Goal: Transaction & Acquisition: Purchase product/service

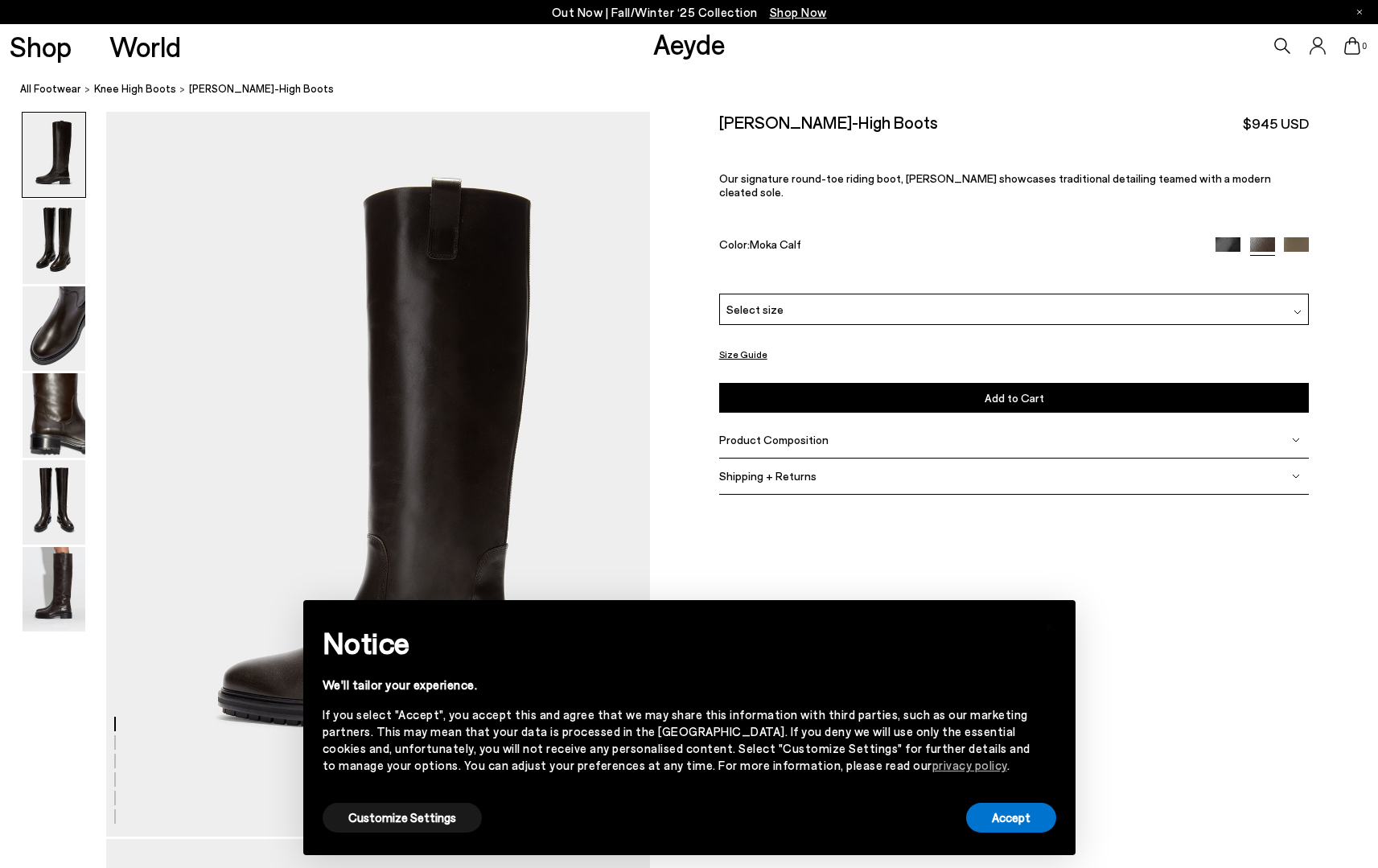
click at [1022, 841] on div "× Notice We'll tailor your experience. If you select "Accept", you accept this …" at bounding box center [689, 728] width 760 height 243
drag, startPoint x: 977, startPoint y: 827, endPoint x: 973, endPoint y: 816, distance: 11.7
click at [977, 827] on button "Accept" at bounding box center [1011, 817] width 90 height 30
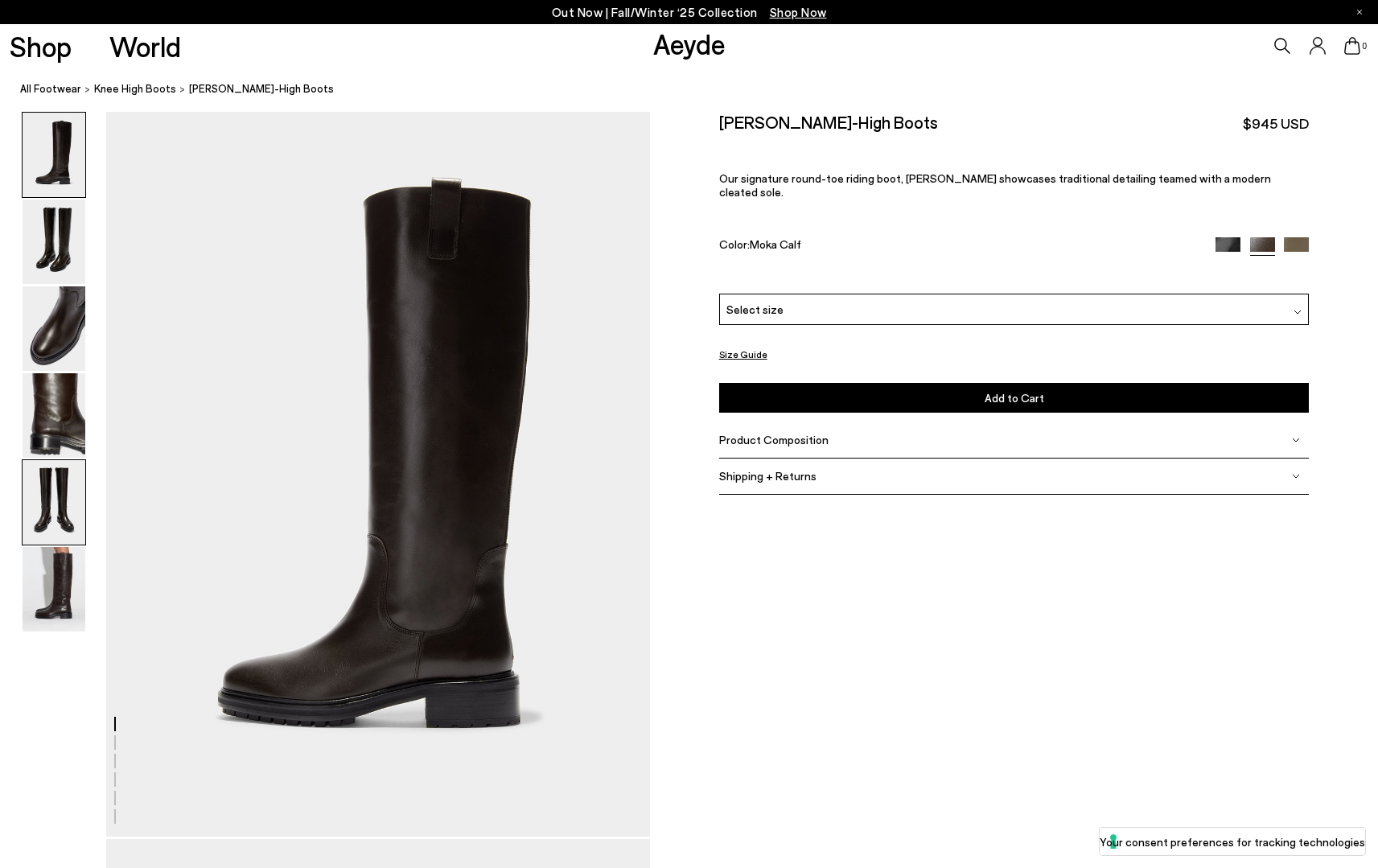
click at [36, 533] on img at bounding box center [54, 502] width 63 height 85
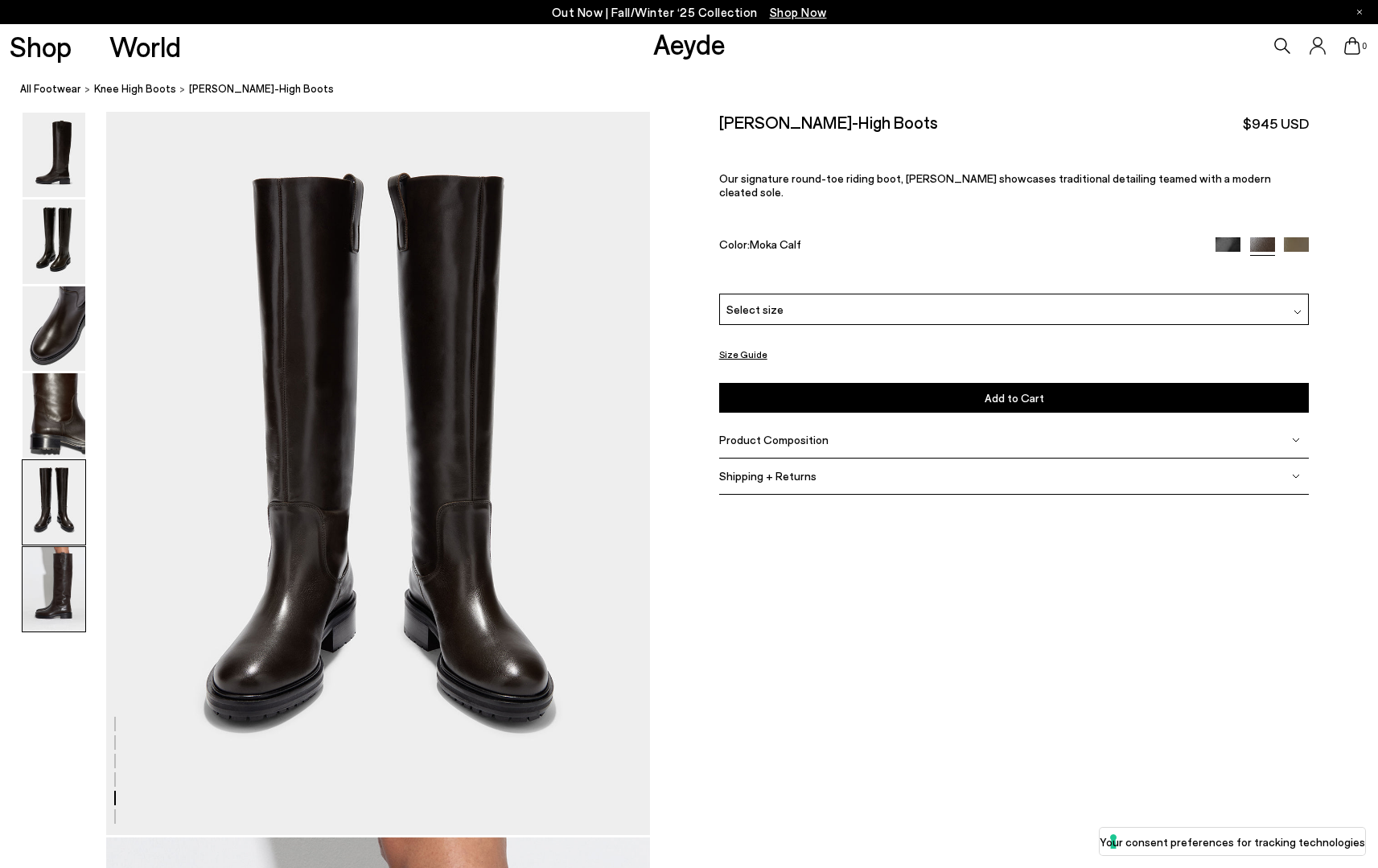
click at [48, 578] on img at bounding box center [54, 589] width 63 height 85
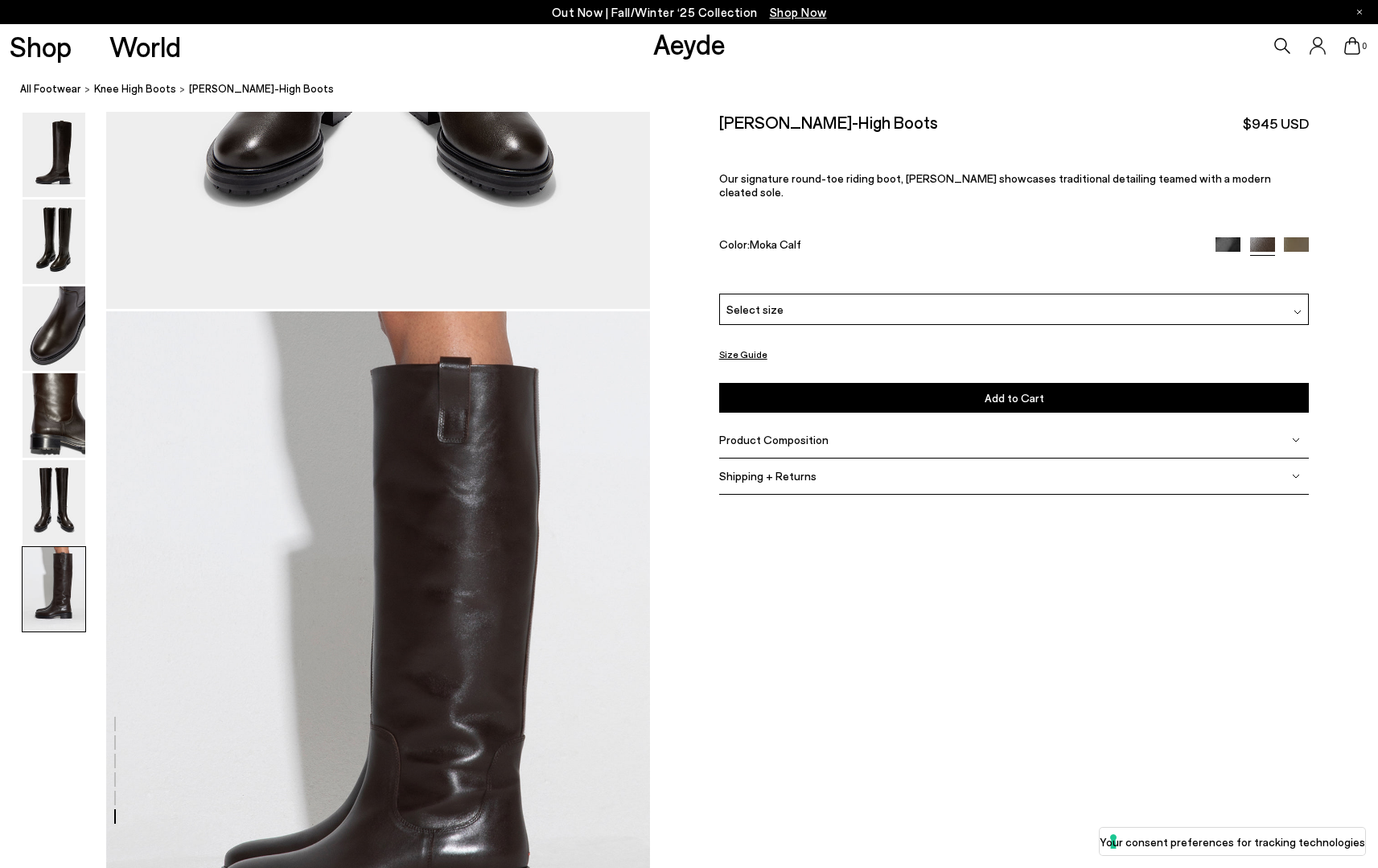
scroll to position [3429, 0]
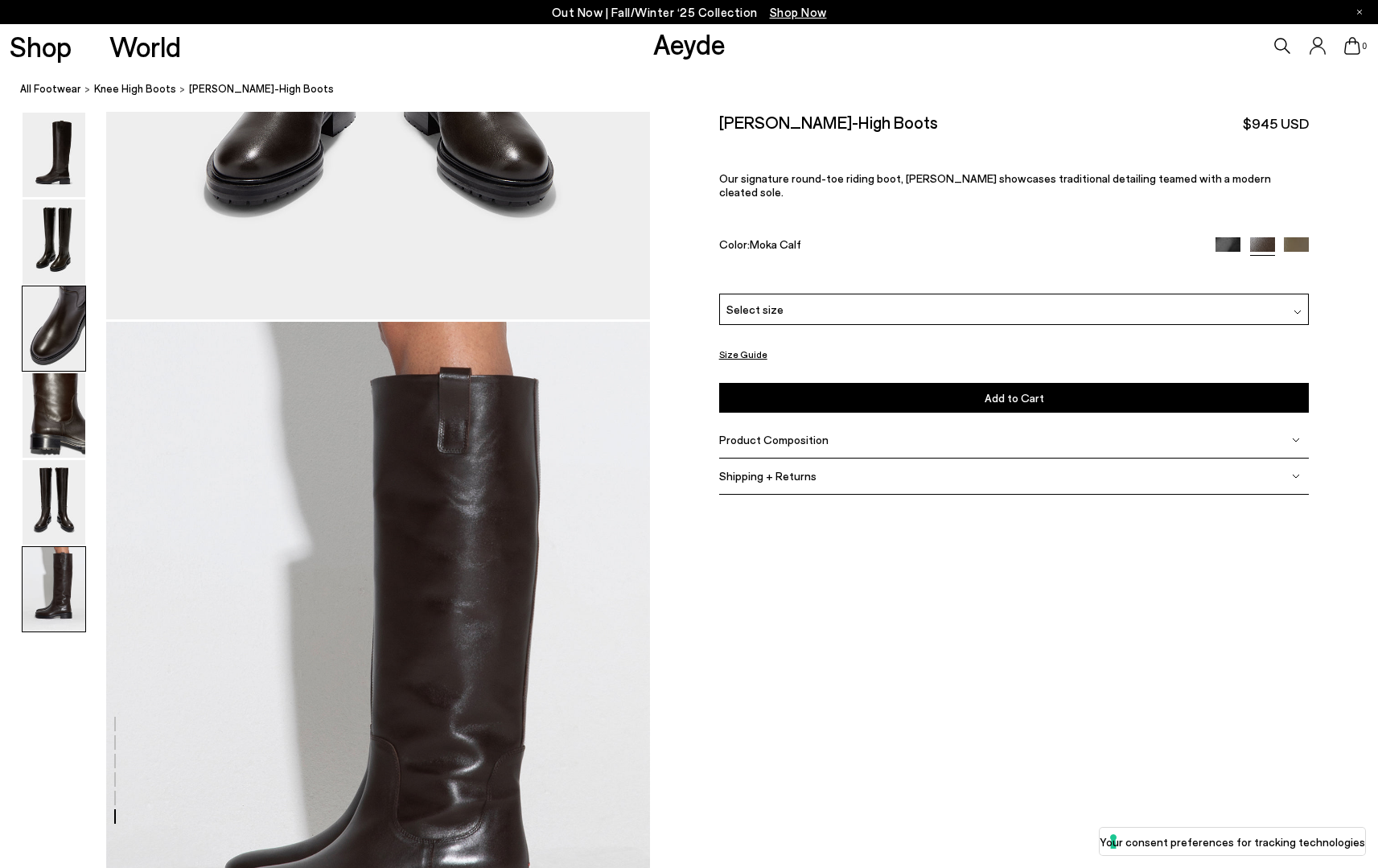
click at [66, 313] on img at bounding box center [54, 328] width 63 height 85
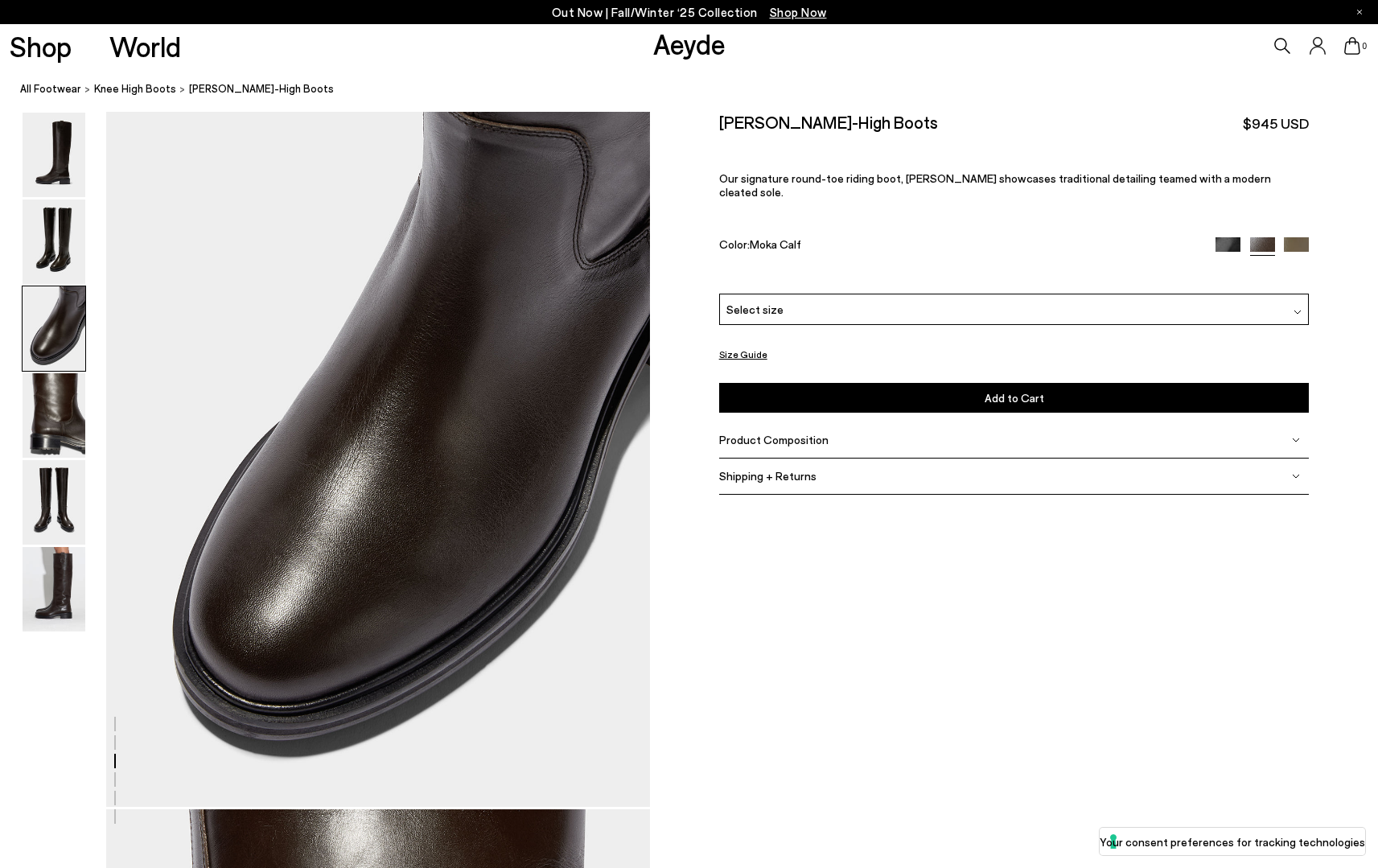
scroll to position [1457, 0]
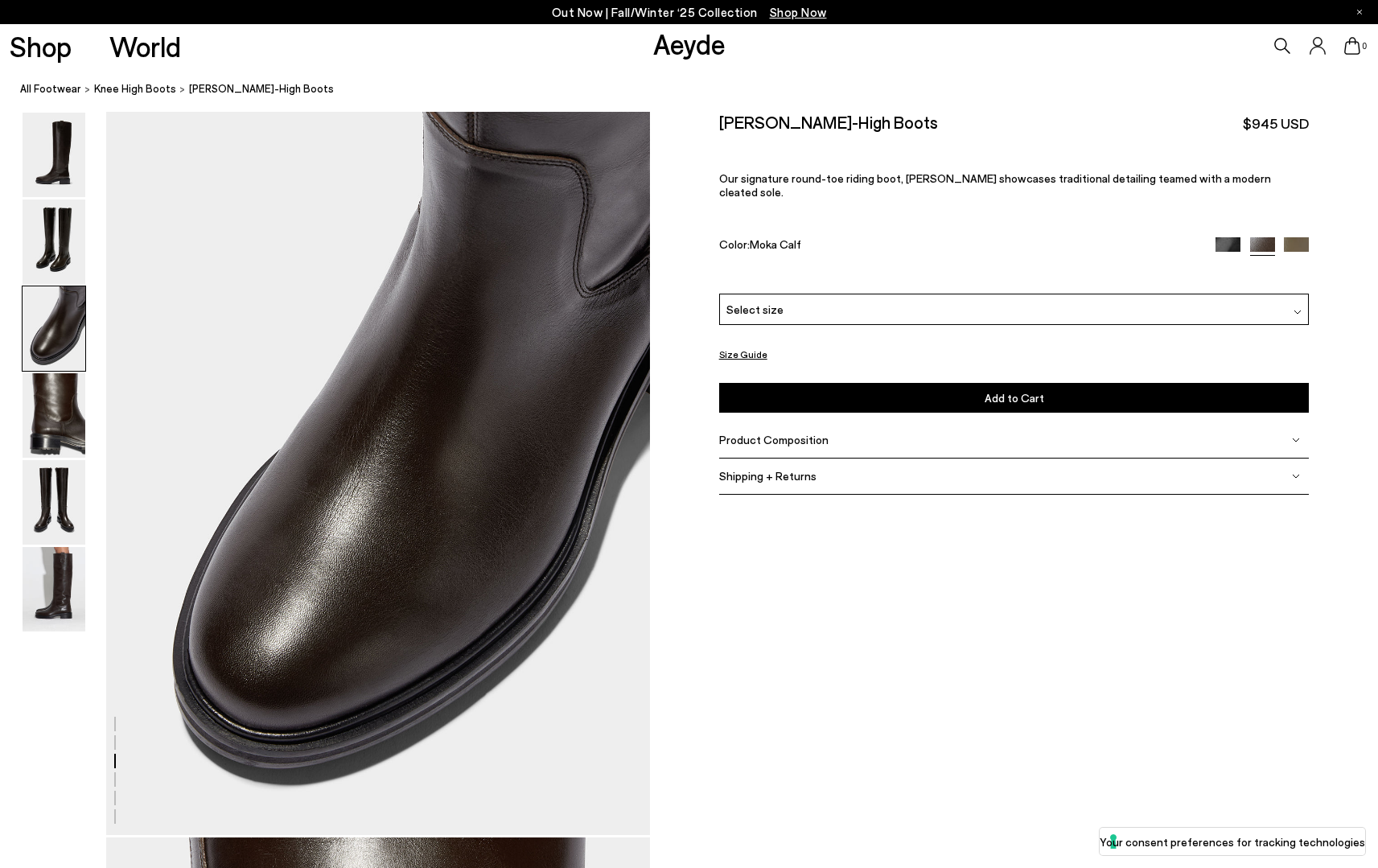
click at [86, 239] on div at bounding box center [325, 837] width 650 height 4364
click at [30, 129] on img at bounding box center [54, 155] width 63 height 85
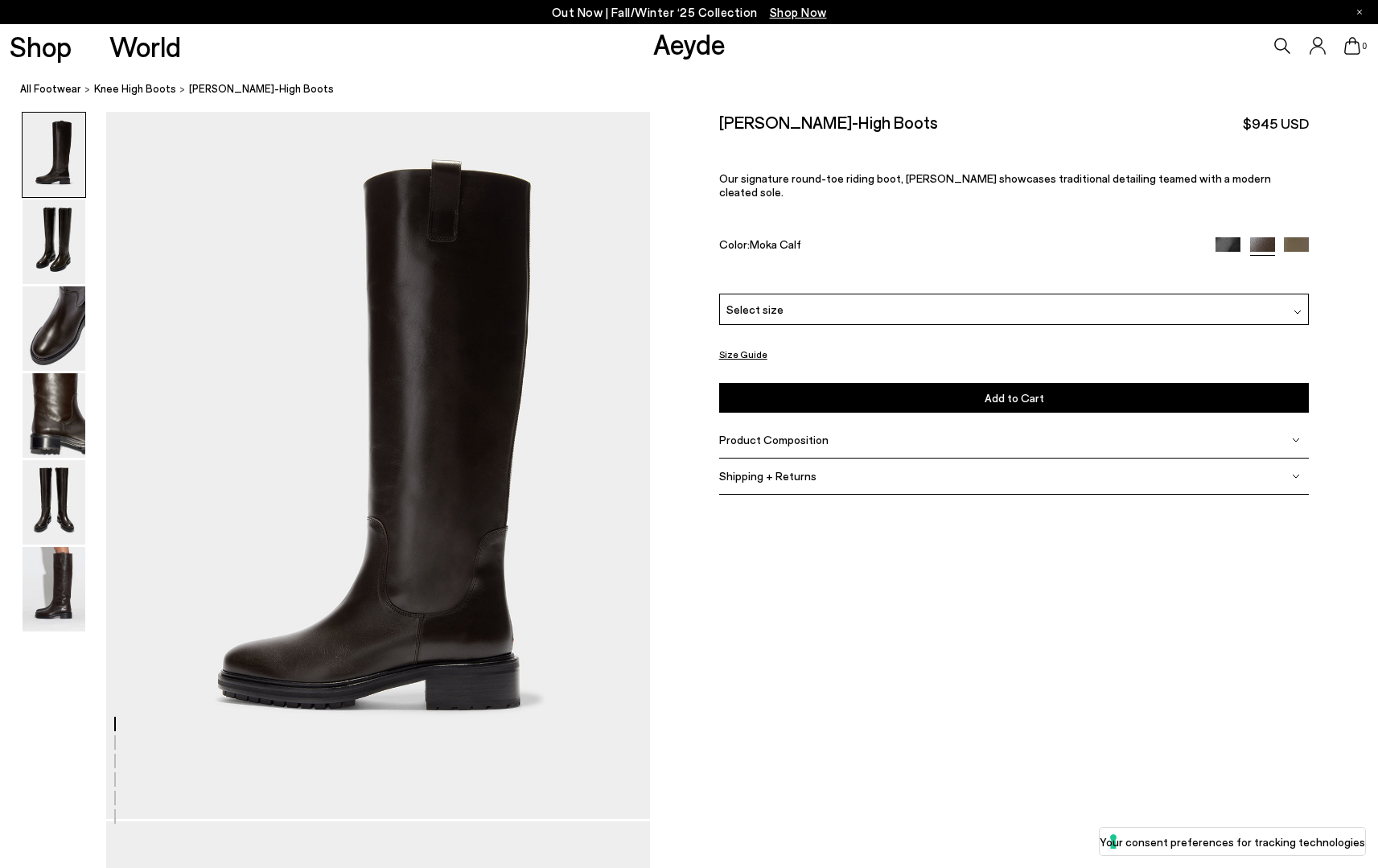
scroll to position [0, 0]
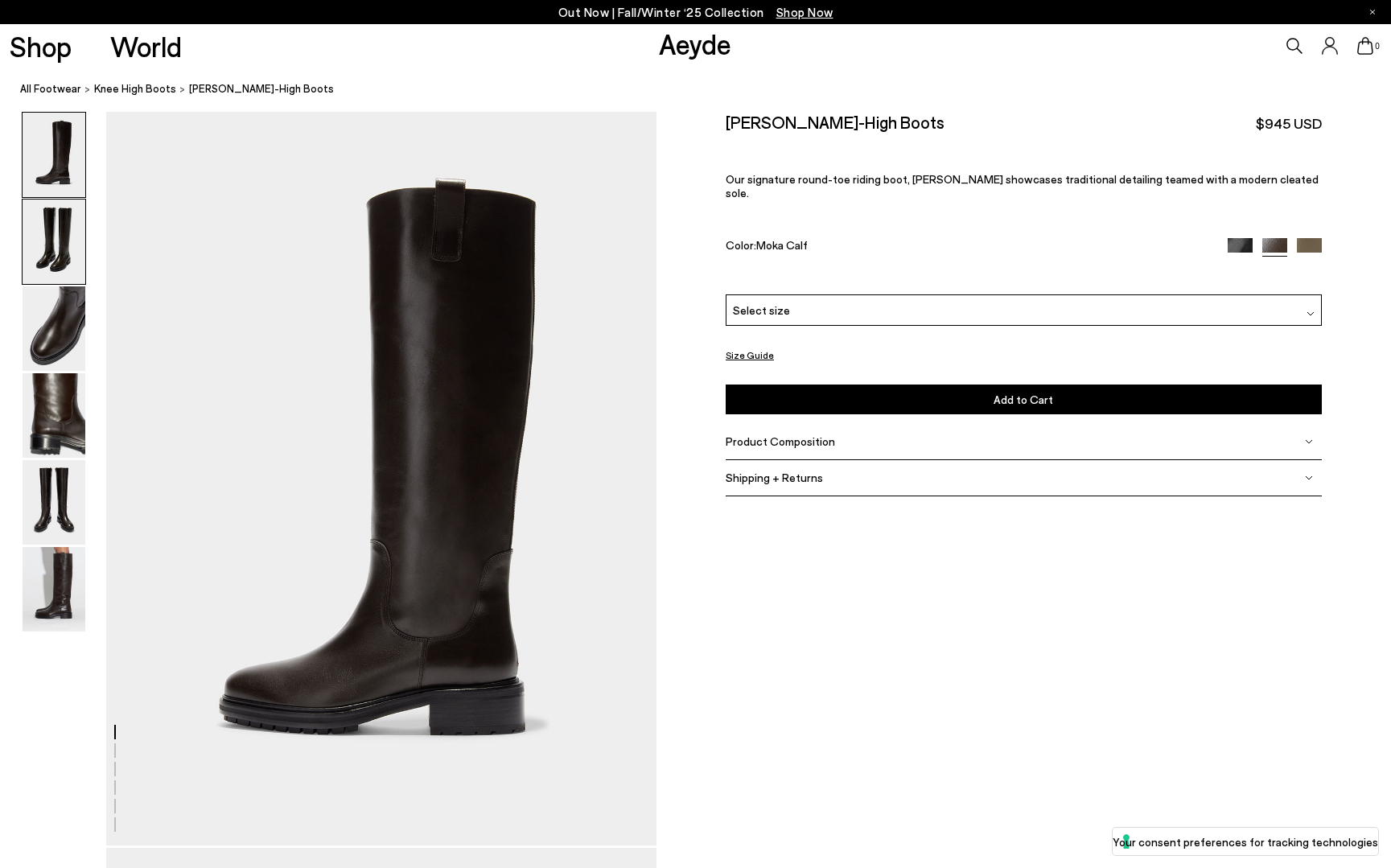
click at [75, 247] on img at bounding box center [54, 242] width 63 height 85
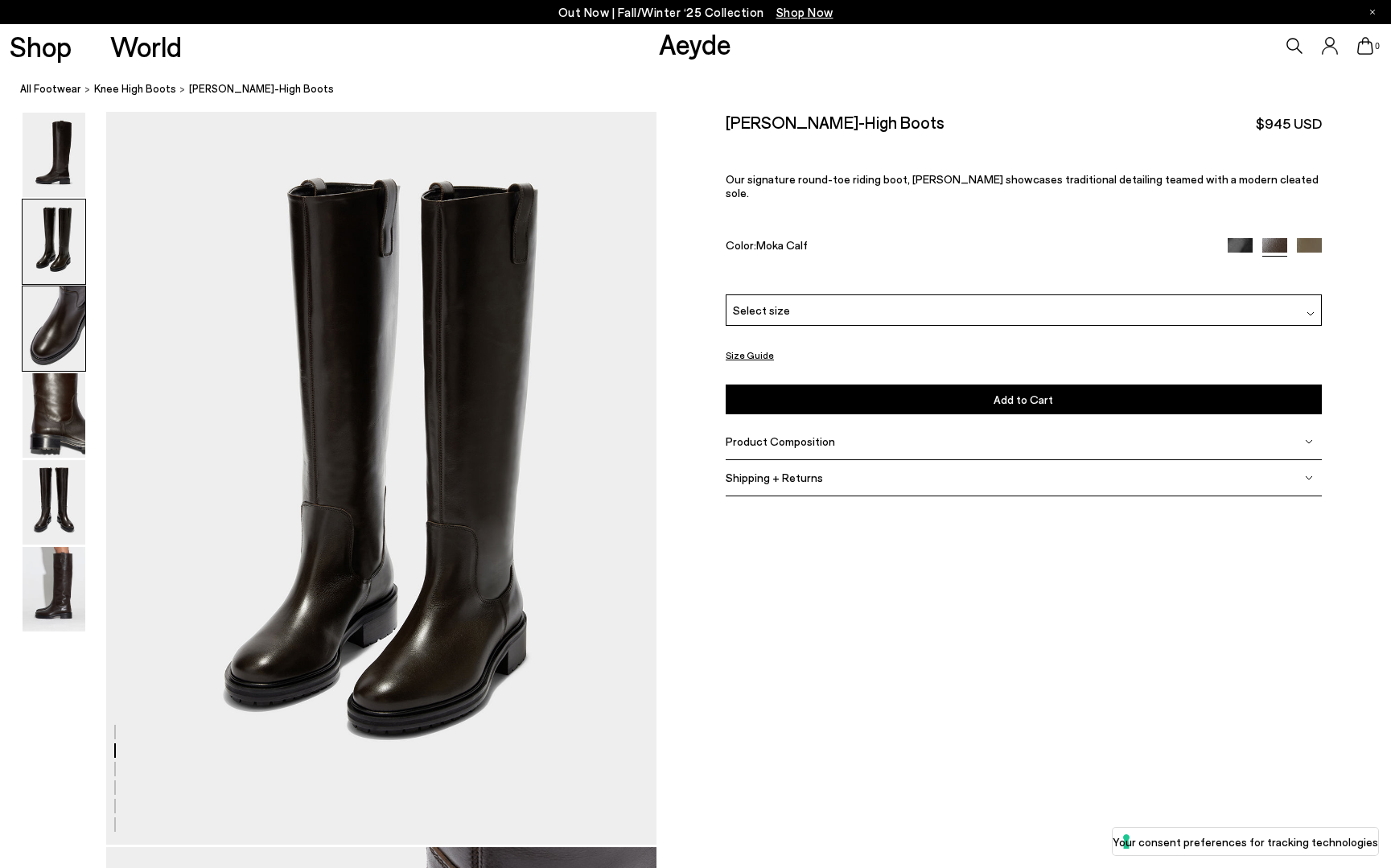
scroll to position [738, 0]
click at [756, 436] on div "Product Composition" at bounding box center [1024, 442] width 596 height 36
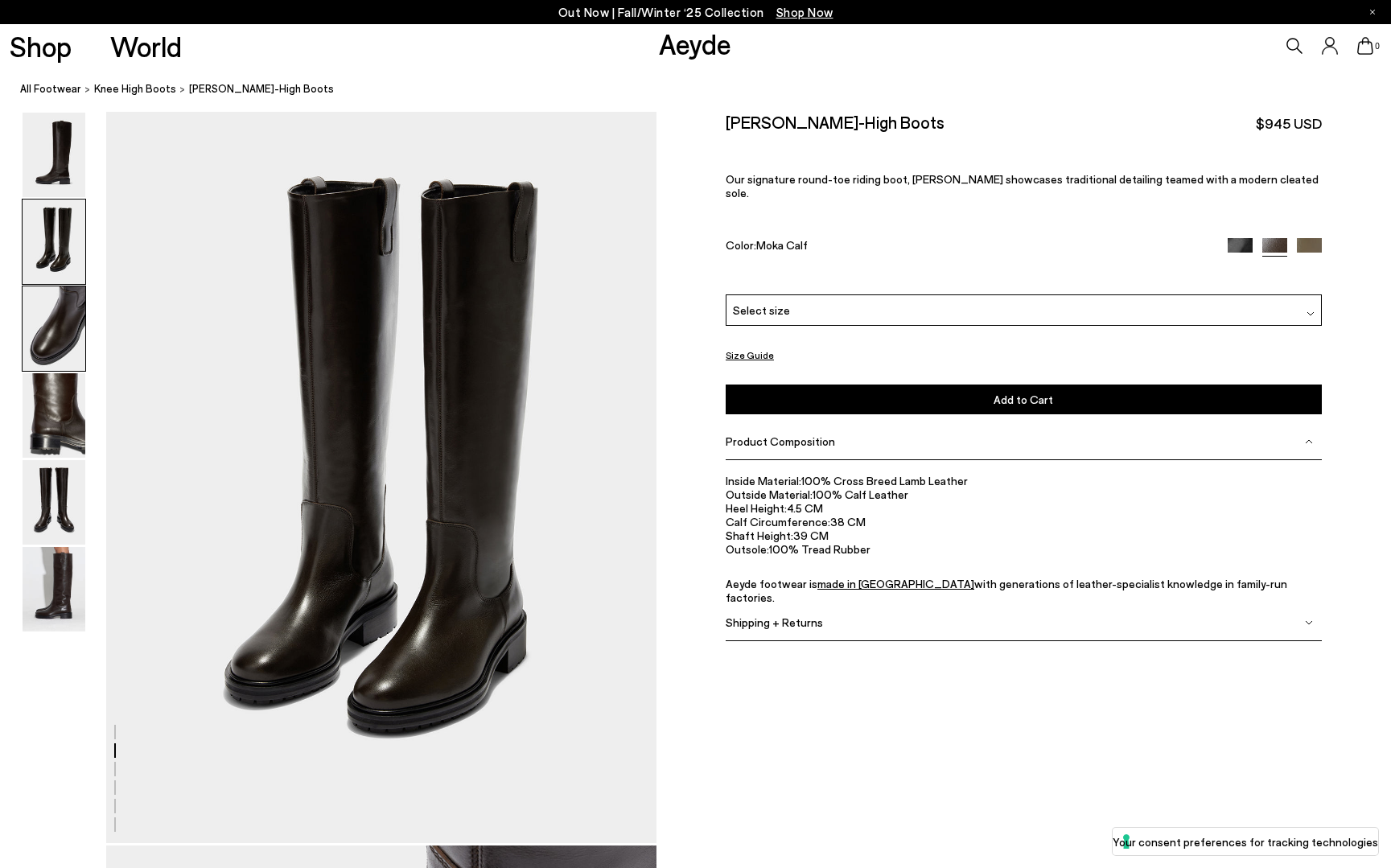
click at [66, 352] on img at bounding box center [54, 328] width 63 height 85
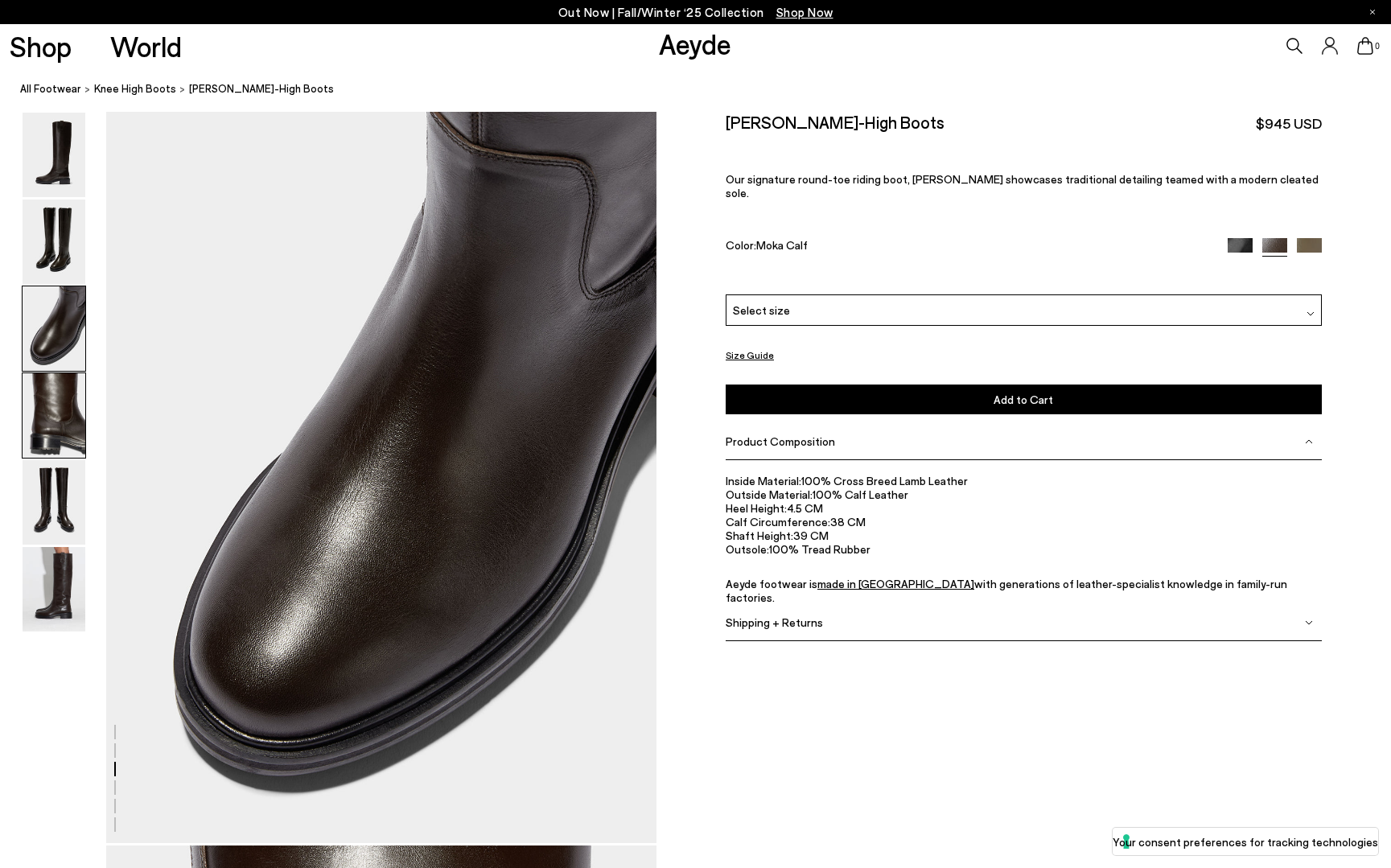
click at [60, 387] on img at bounding box center [54, 415] width 63 height 85
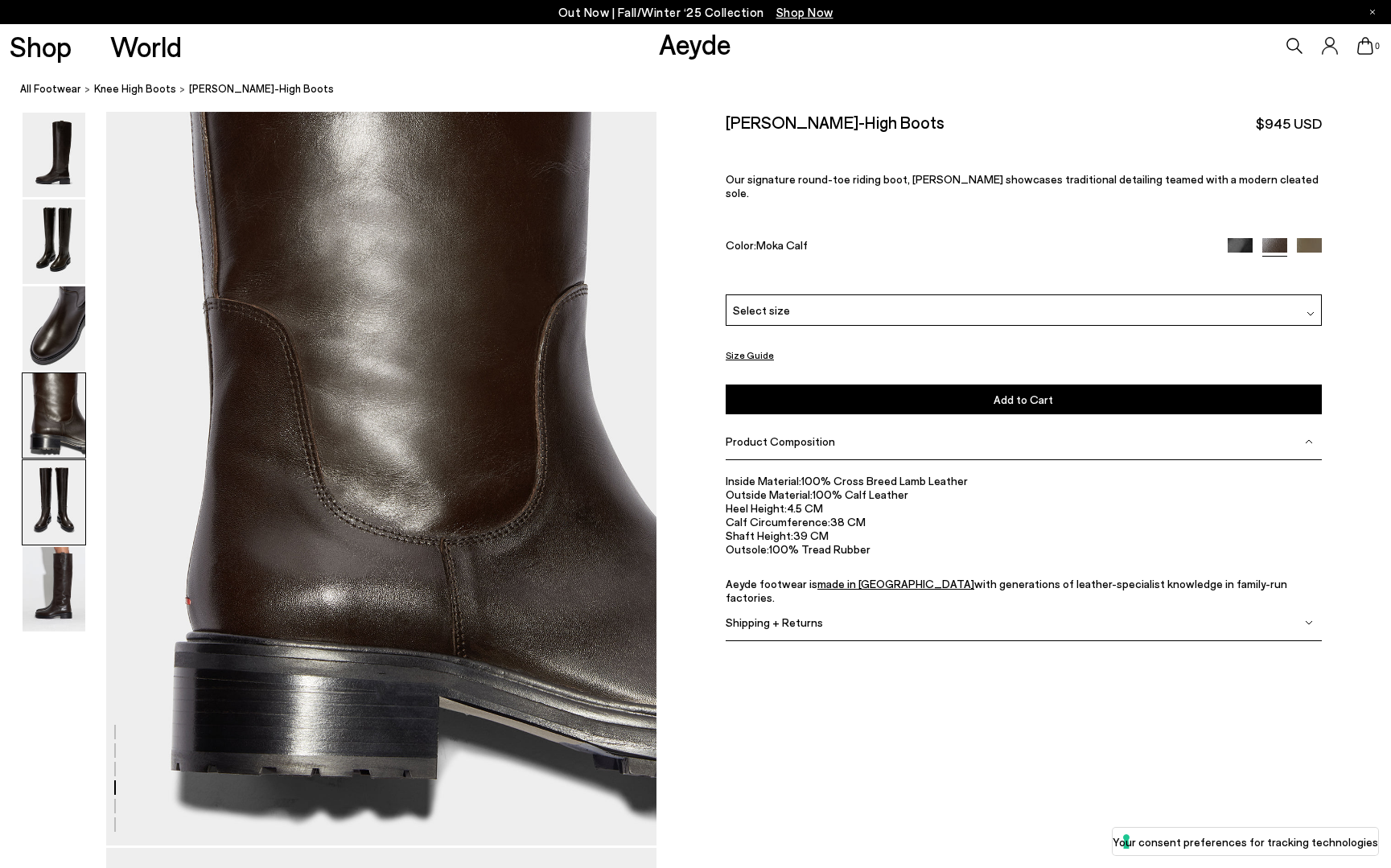
scroll to position [2209, 0]
click at [49, 490] on img at bounding box center [54, 502] width 63 height 85
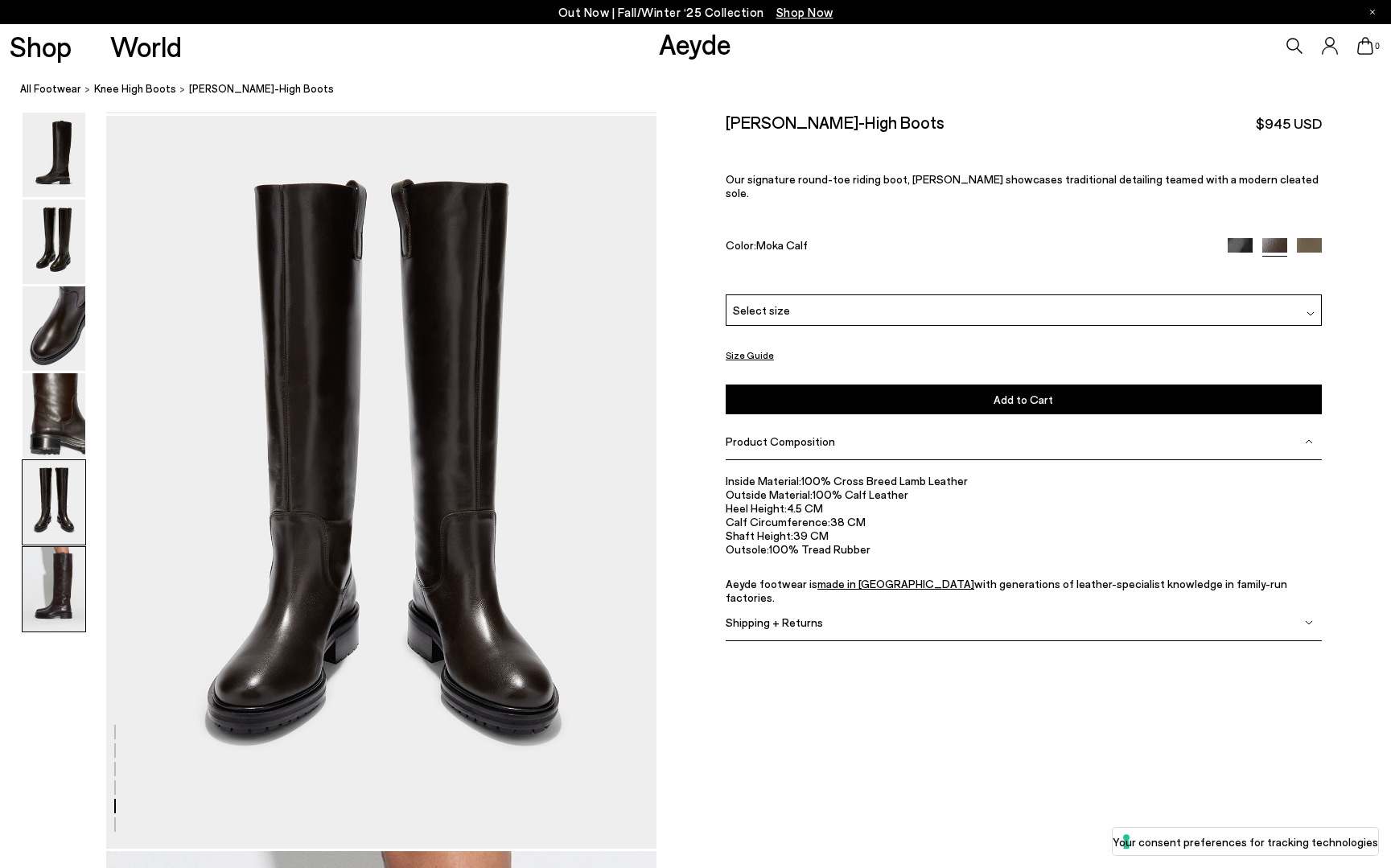
scroll to position [2945, 0]
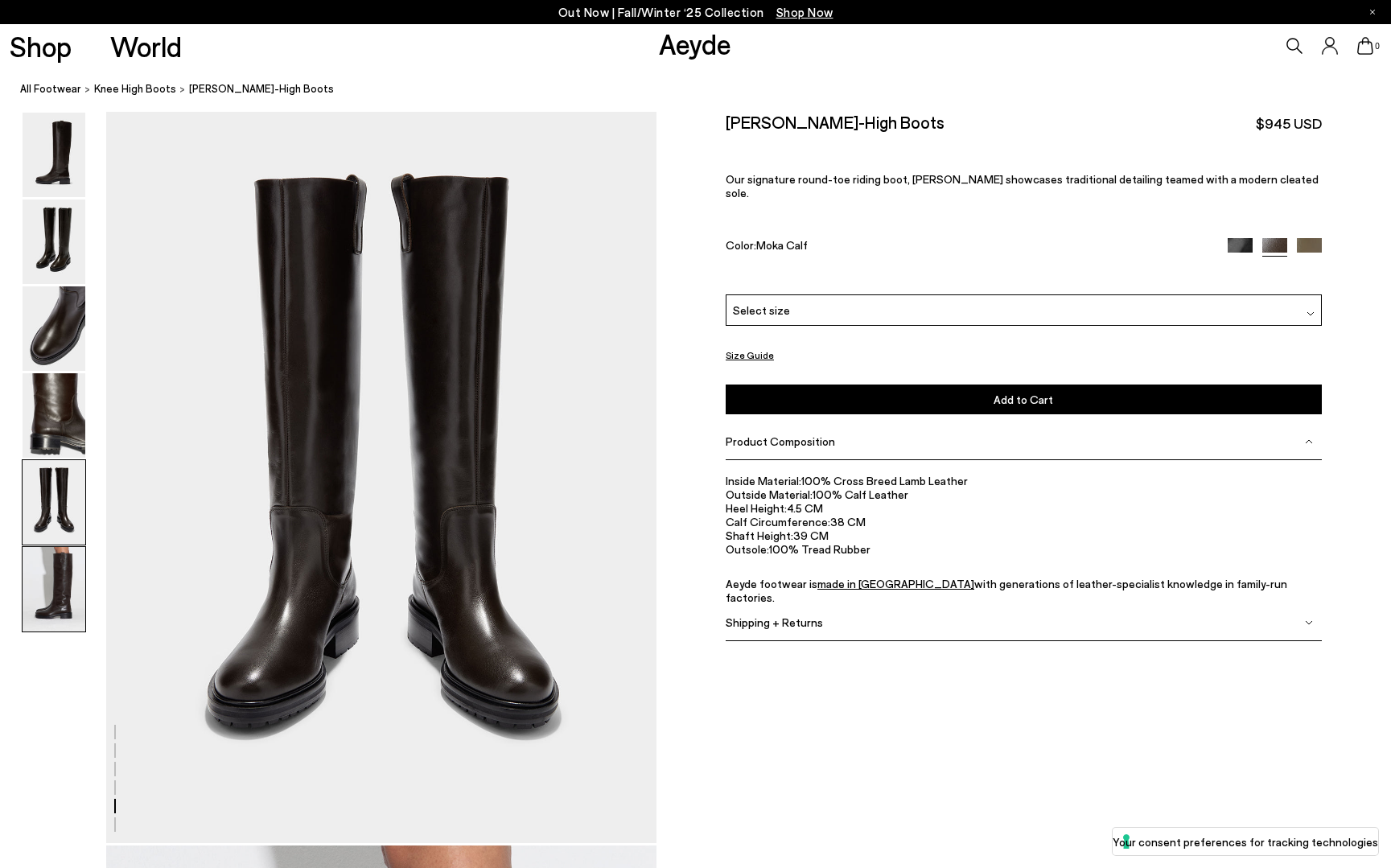
click at [59, 571] on img at bounding box center [54, 589] width 63 height 85
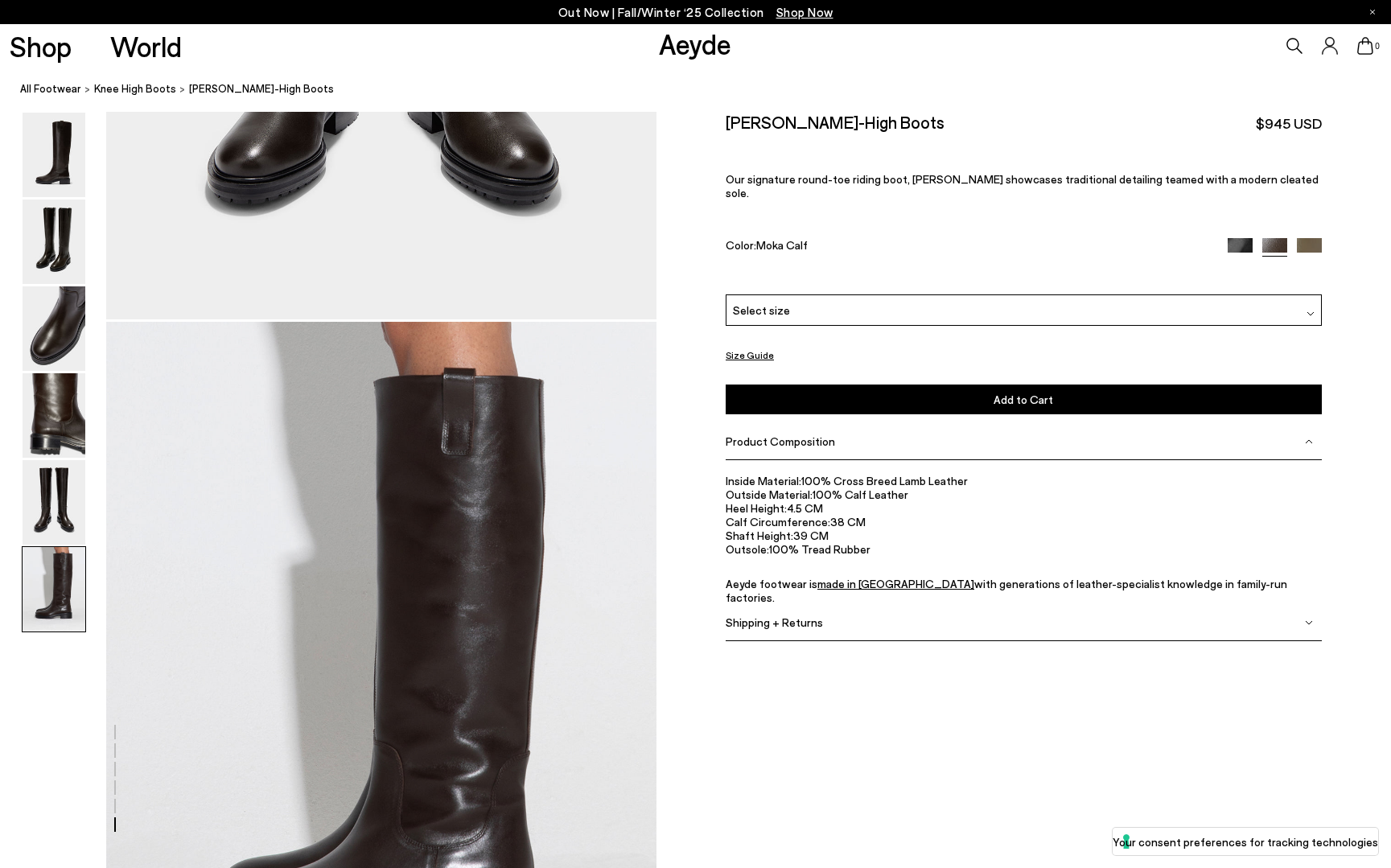
scroll to position [3630, 0]
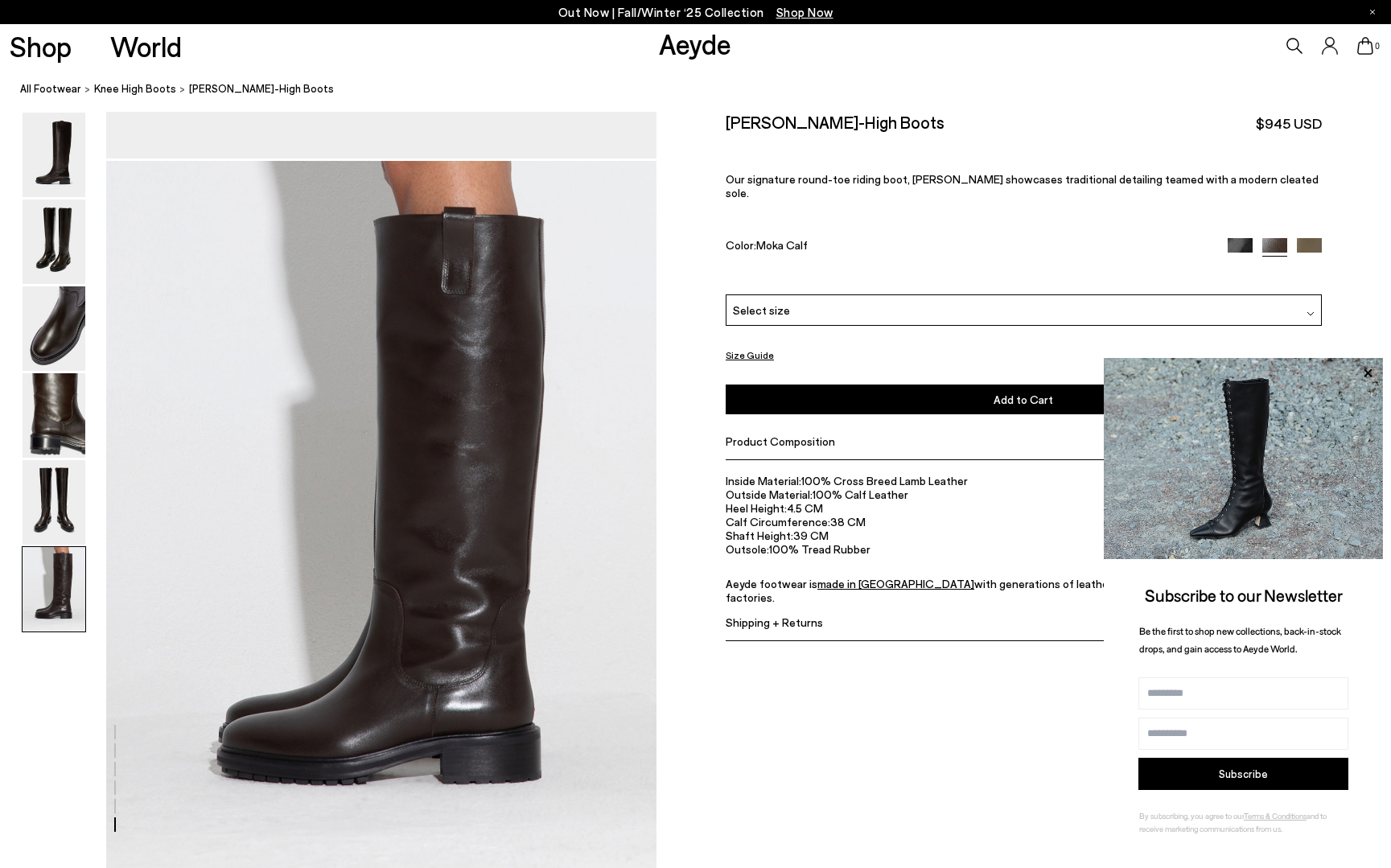
click at [82, 168] on img at bounding box center [54, 155] width 63 height 85
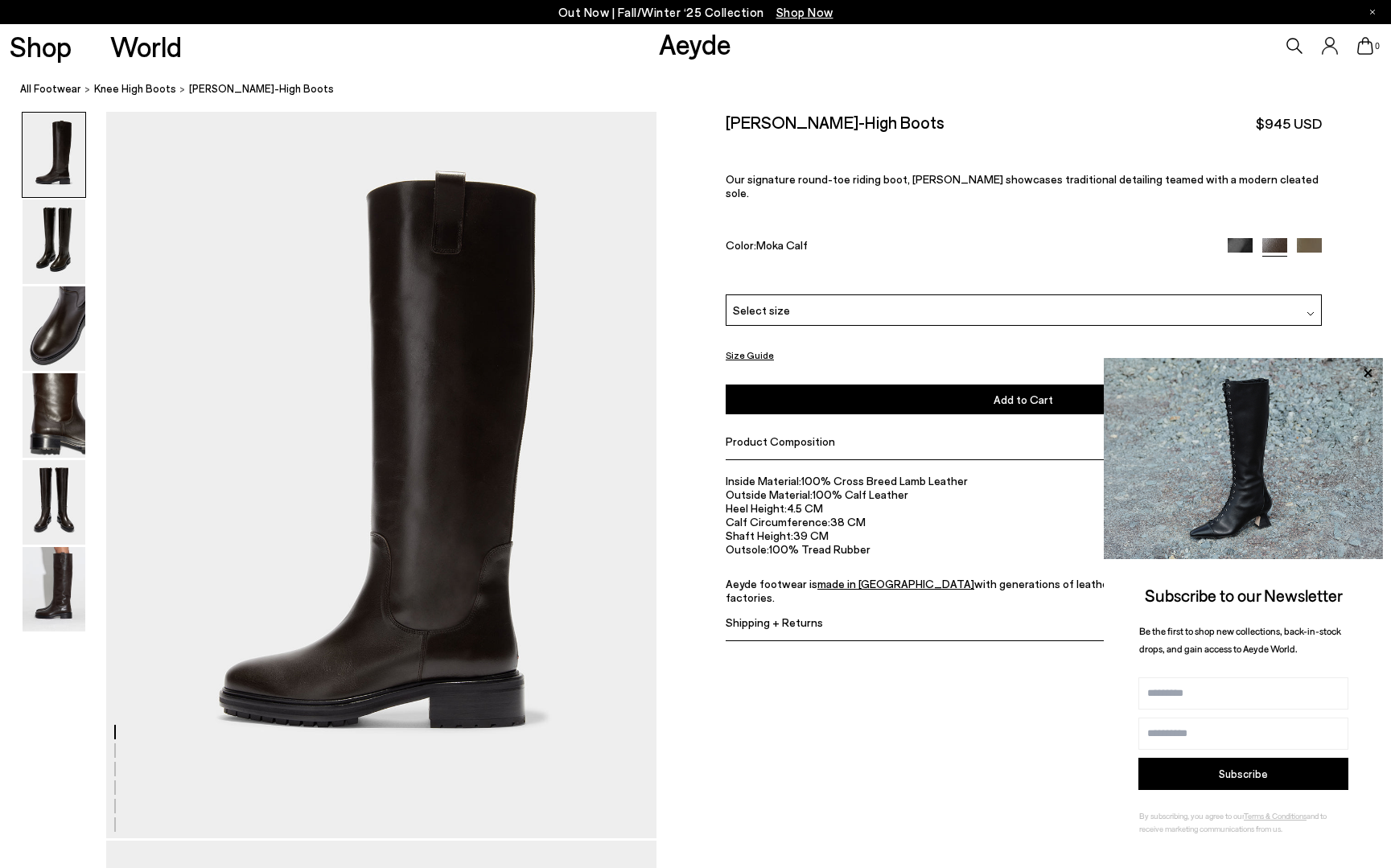
scroll to position [0, 0]
